Goal: Task Accomplishment & Management: Use online tool/utility

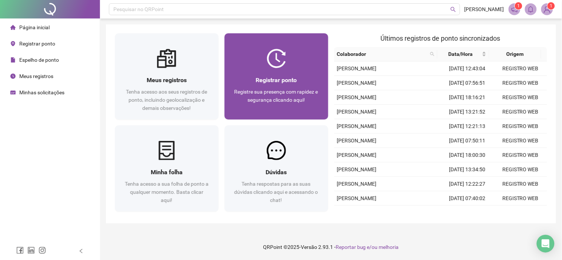
click at [262, 86] on div "Registrar ponto Registre sua presença com rapidez e segurança clicando aqui!" at bounding box center [276, 94] width 86 height 37
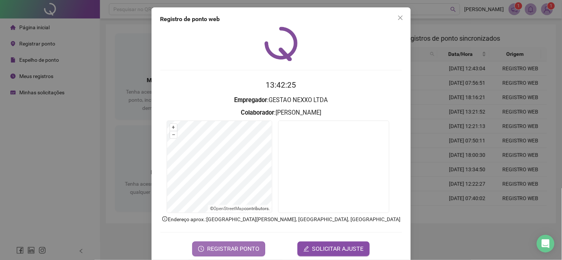
click at [219, 251] on span "REGISTRAR PONTO" at bounding box center [233, 249] width 52 height 9
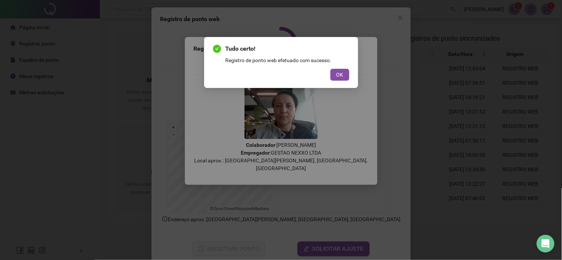
click at [336, 76] on button "OK" at bounding box center [339, 75] width 19 height 12
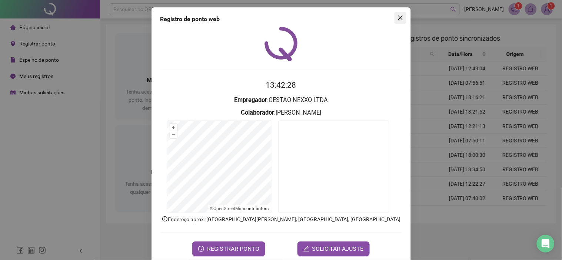
click at [397, 17] on icon "close" at bounding box center [400, 18] width 6 height 6
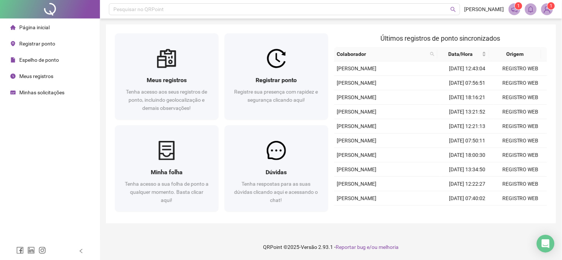
click at [20, 96] on div "Minhas solicitações" at bounding box center [37, 92] width 54 height 15
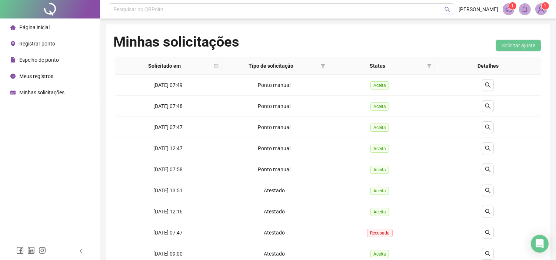
click at [39, 31] on div "Página inicial" at bounding box center [29, 27] width 39 height 15
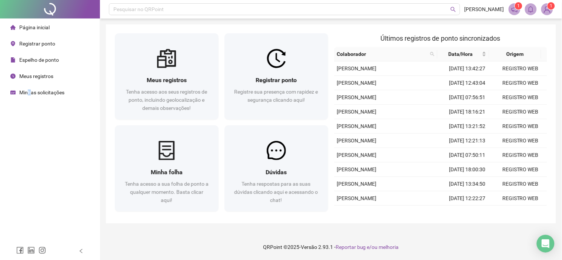
click at [30, 90] on span "Minhas solicitações" at bounding box center [41, 93] width 45 height 6
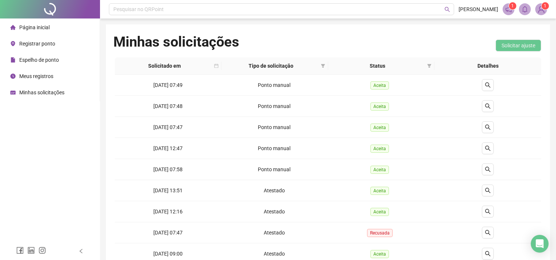
click at [34, 27] on span "Página inicial" at bounding box center [34, 27] width 30 height 6
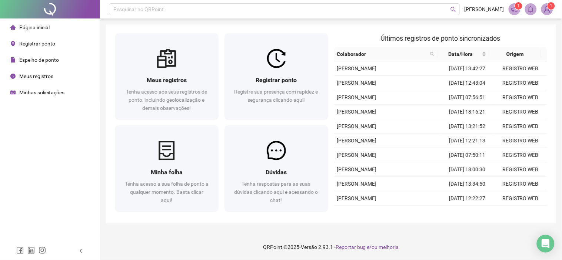
click at [509, 0] on header "Pesquisar no QRPoint [PERSON_NAME] 1 1" at bounding box center [331, 9] width 462 height 19
